Goal: Subscribe to service/newsletter

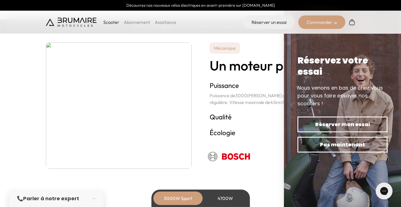
scroll to position [985, 0]
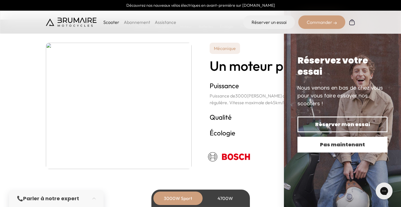
click at [374, 146] on span "Pas maintenant" at bounding box center [342, 145] width 70 height 8
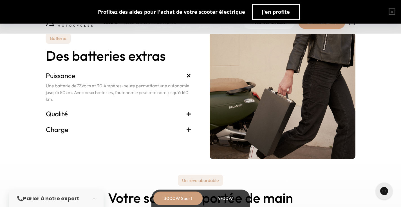
scroll to position [1173, 0]
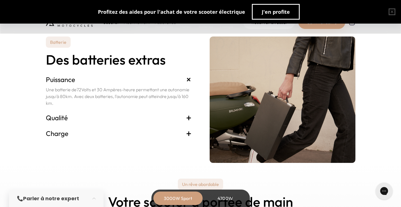
click at [188, 135] on span "+" at bounding box center [189, 133] width 6 height 9
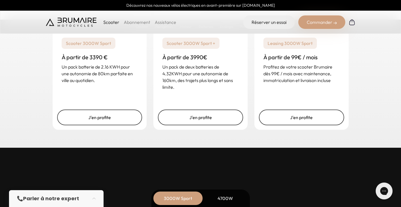
scroll to position [1391, 0]
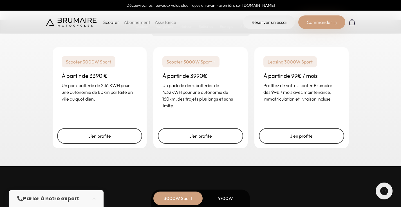
click at [227, 200] on div "4700W" at bounding box center [225, 199] width 45 height 14
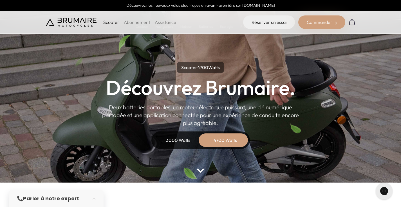
click at [166, 138] on div "3000 Watts" at bounding box center [178, 141] width 45 height 14
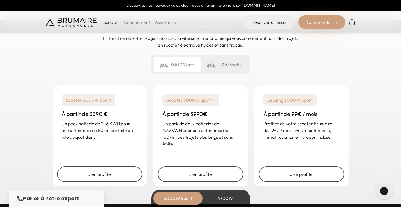
scroll to position [1388, 0]
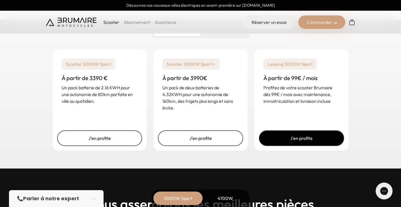
click at [295, 142] on link "J'en profite" at bounding box center [301, 139] width 85 height 16
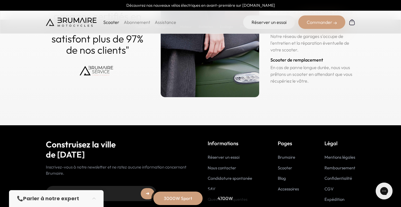
scroll to position [2825, 0]
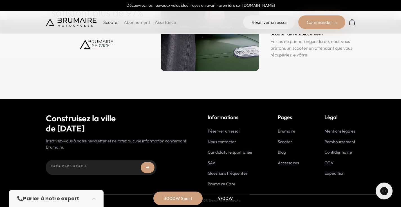
click at [134, 23] on link "Abonnement" at bounding box center [137, 22] width 26 height 6
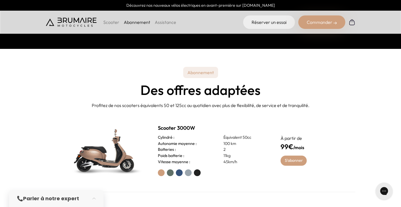
scroll to position [167, 0]
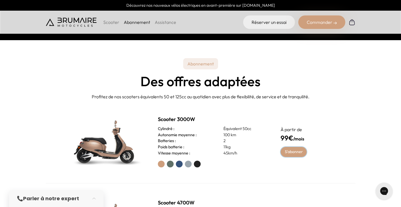
click at [298, 154] on link "S'abonner" at bounding box center [294, 152] width 26 height 10
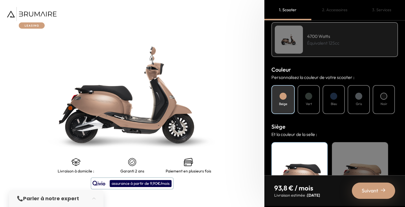
scroll to position [208, 0]
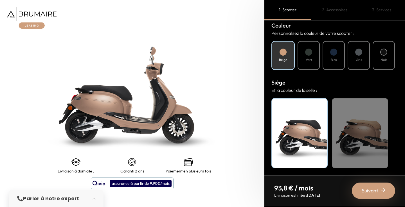
click at [359, 187] on div "Suivant" at bounding box center [373, 191] width 43 height 16
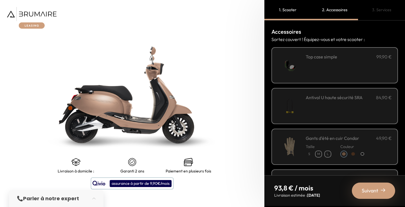
click at [343, 70] on div "**********" at bounding box center [349, 65] width 86 height 24
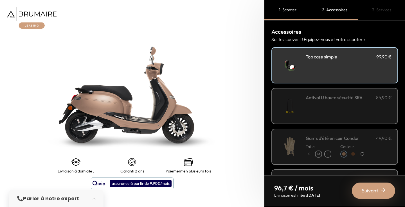
click at [357, 104] on div "Antivol U haute sécurité SRA 84,90 €" at bounding box center [349, 106] width 86 height 24
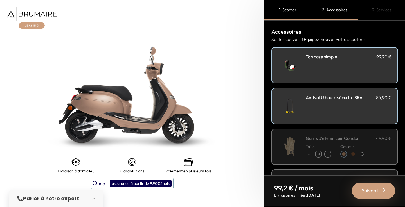
click at [348, 73] on div "**********" at bounding box center [349, 65] width 86 height 24
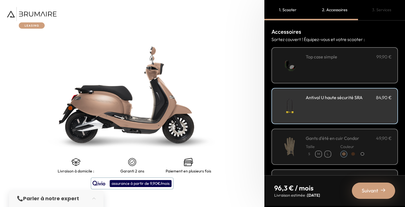
click at [348, 109] on div "Antivol U haute sécurité SRA 84,90 €" at bounding box center [349, 106] width 86 height 24
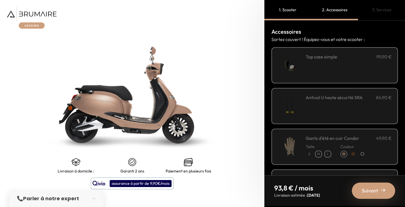
click at [348, 109] on div "Antivol U haute sécurité SRA 84,90 €" at bounding box center [349, 106] width 86 height 24
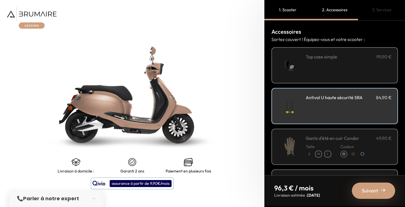
click at [338, 68] on div "**********" at bounding box center [349, 65] width 86 height 24
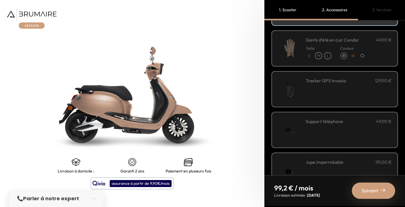
scroll to position [99, 0]
click at [347, 90] on div "Tracker GPS Invoxia 129,90 €" at bounding box center [349, 89] width 86 height 24
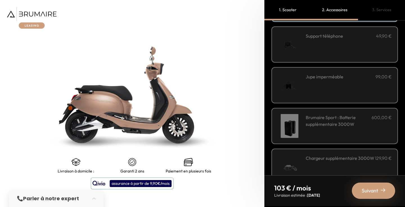
scroll to position [201, 0]
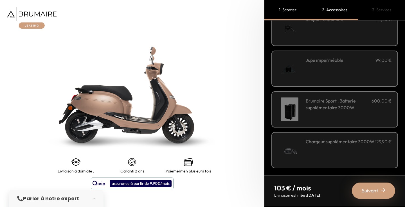
click at [339, 75] on div "Jupe imperméable 99,00 €" at bounding box center [349, 69] width 86 height 24
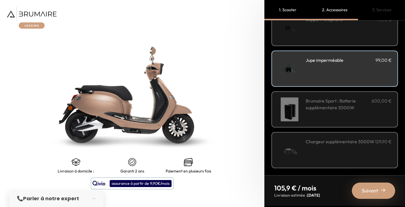
click at [329, 75] on div "Jupe imperméable 99,00 €" at bounding box center [349, 69] width 86 height 24
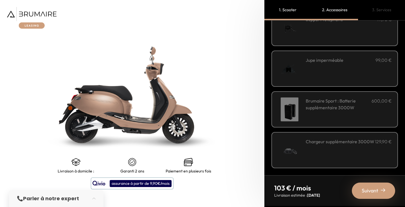
click at [371, 189] on span "Suivant" at bounding box center [370, 191] width 17 height 8
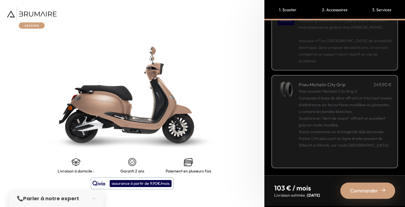
scroll to position [107, 0]
click at [360, 189] on span "Commander" at bounding box center [364, 191] width 28 height 8
